Goal: Find specific page/section: Find specific page/section

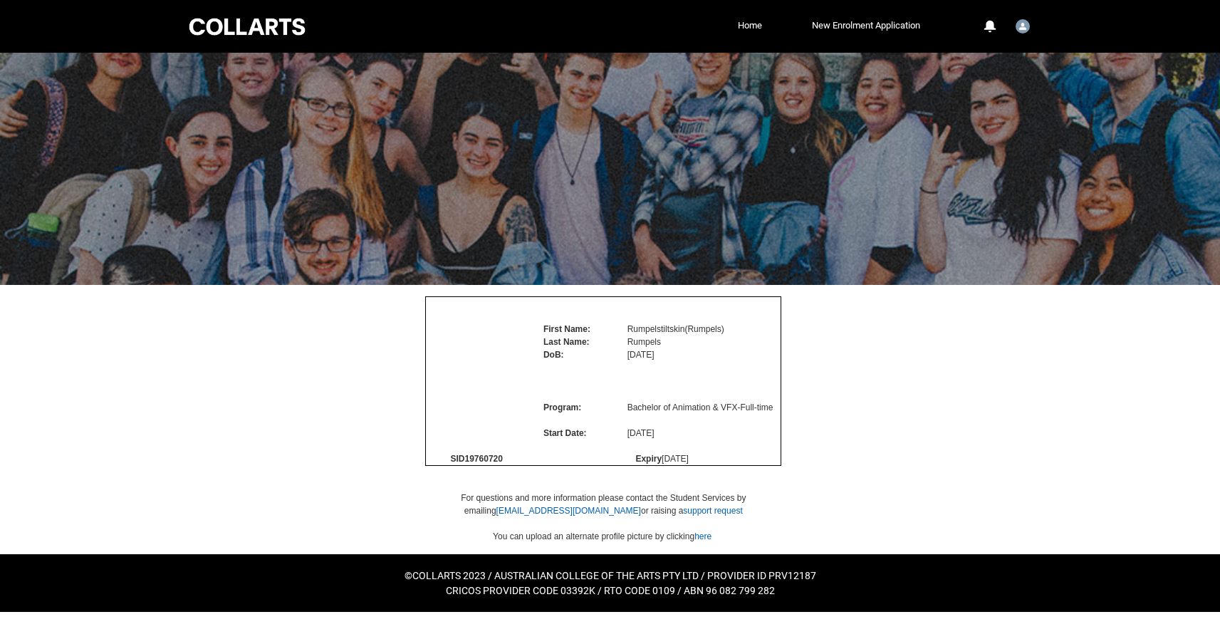
click at [1073, 364] on div "Skip to Main Content Collarts Education Community Home New Enrolment Applicatio…" at bounding box center [610, 306] width 1220 height 612
